Goal: Check status: Check status

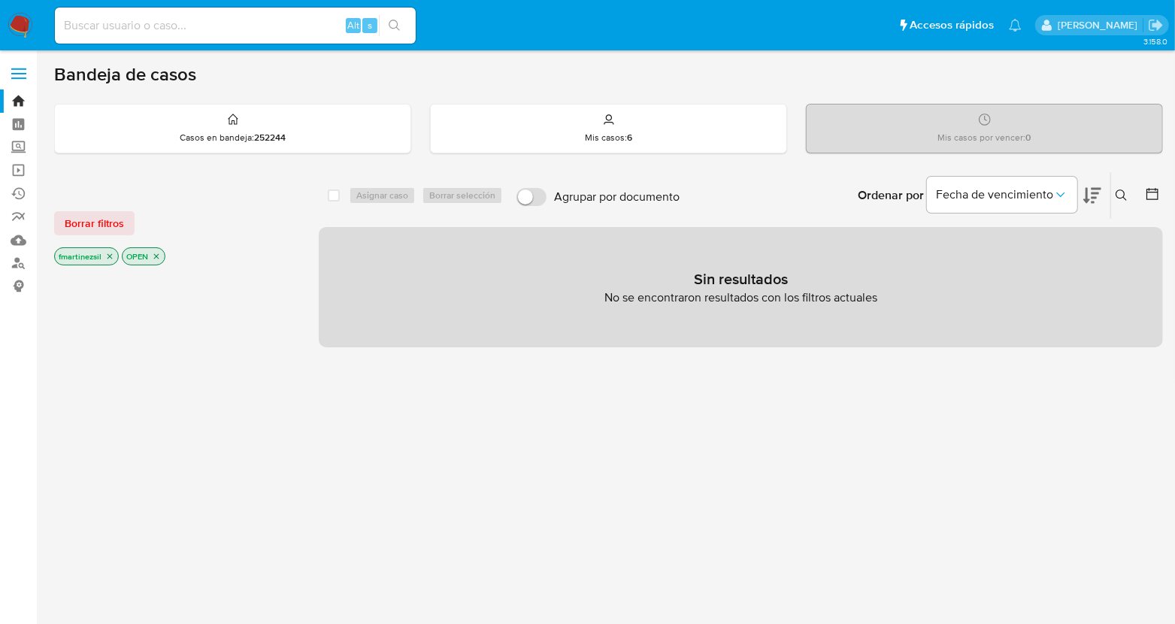
click at [273, 16] on input at bounding box center [235, 26] width 361 height 20
paste input "1103906739"
type input "1103906739"
click at [402, 20] on button "search-icon" at bounding box center [394, 25] width 31 height 21
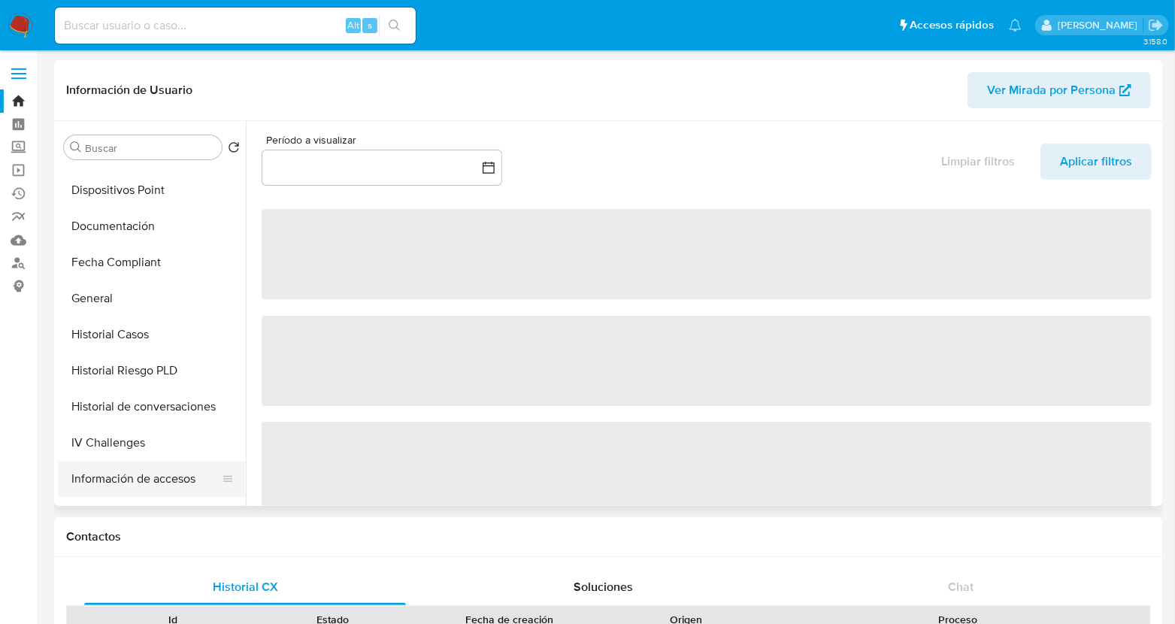
scroll to position [375, 0]
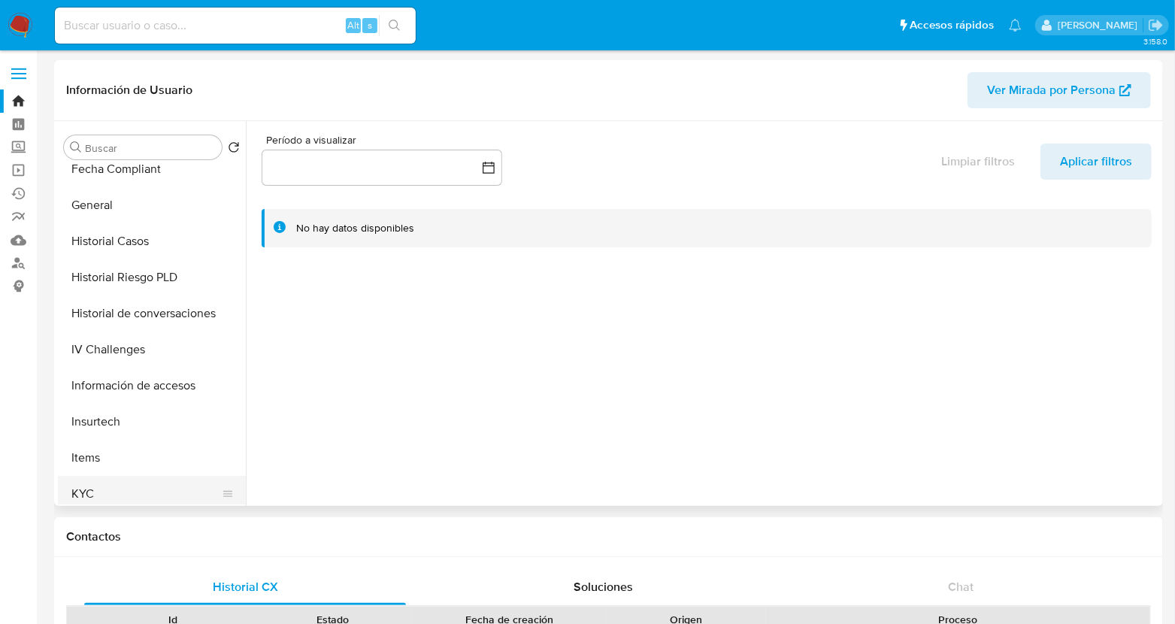
select select "10"
click at [105, 496] on button "KYC" at bounding box center [146, 494] width 176 height 36
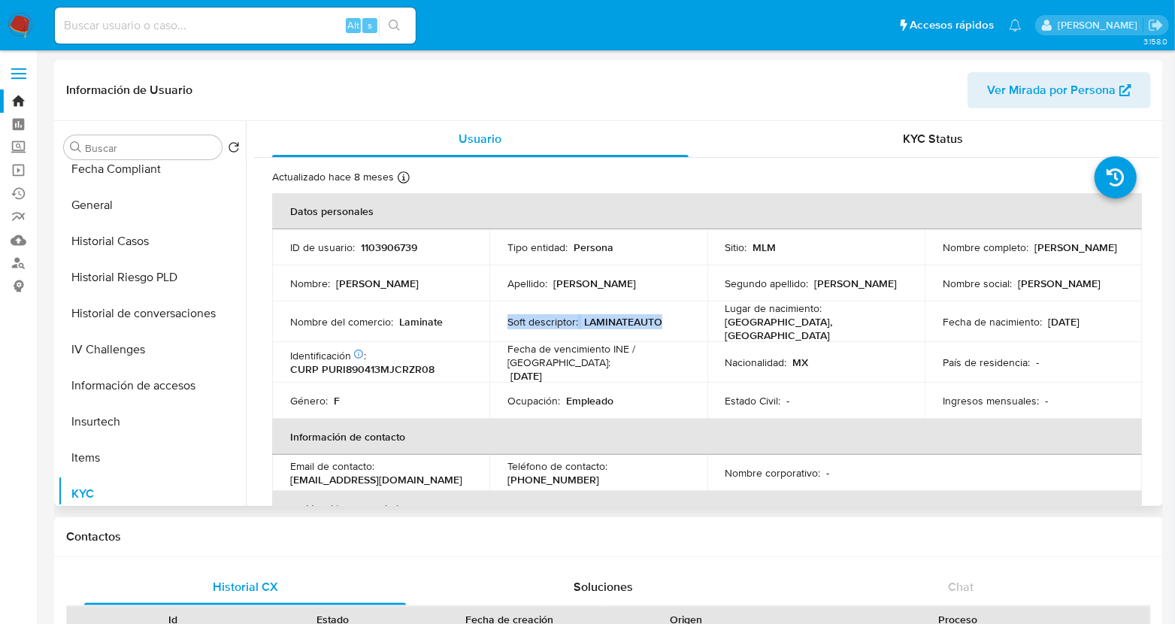
drag, startPoint x: 659, startPoint y: 320, endPoint x: 523, endPoint y: 302, distance: 138.0
click at [523, 302] on td "Soft descriptor : LAMINATEAUTO" at bounding box center [597, 322] width 217 height 41
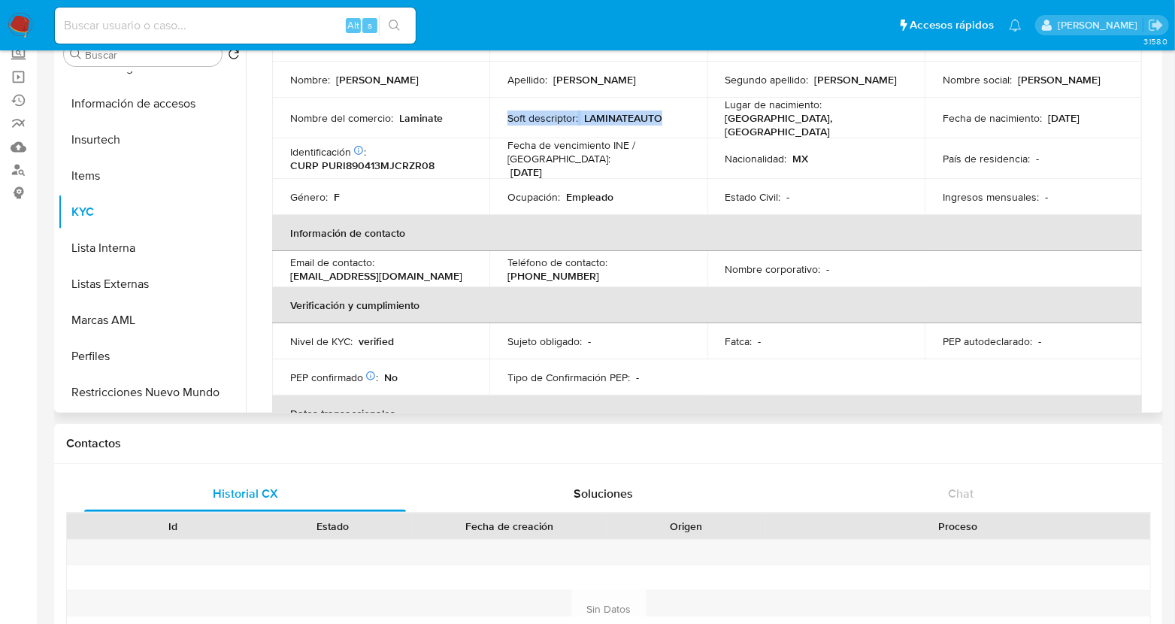
scroll to position [98, 0]
